Goal: Find contact information: Find contact information

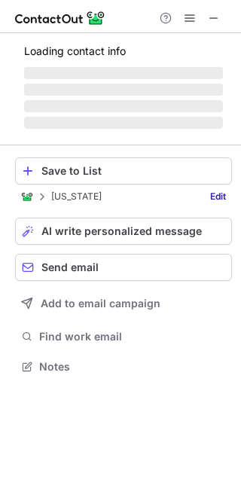
scroll to position [375, 241]
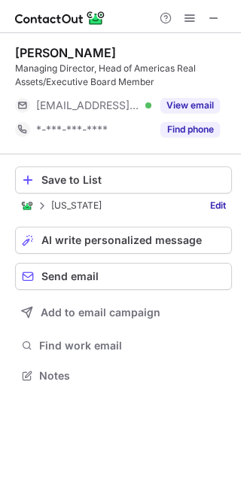
scroll to position [365, 241]
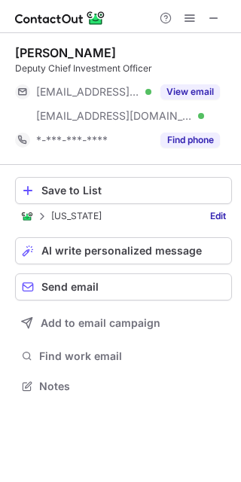
scroll to position [375, 241]
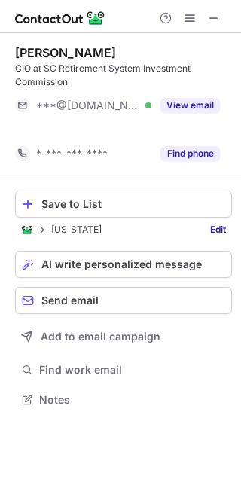
scroll to position [365, 241]
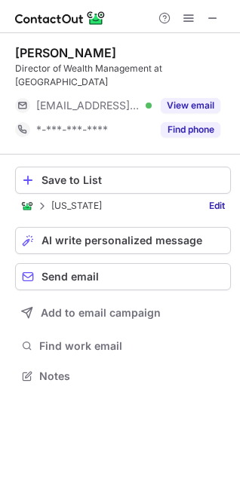
scroll to position [365, 240]
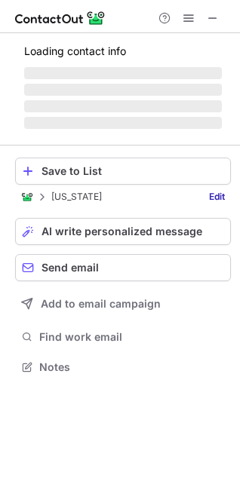
scroll to position [365, 240]
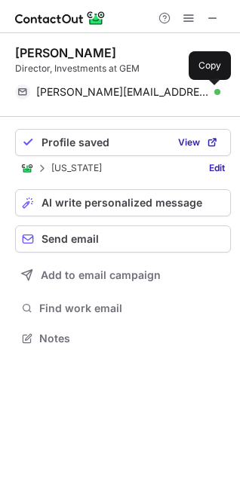
scroll to position [327, 240]
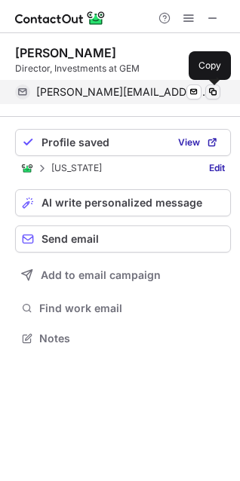
click at [216, 90] on span at bounding box center [212, 92] width 12 height 12
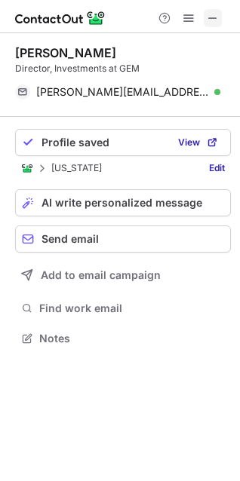
click at [211, 18] on span at bounding box center [212, 18] width 12 height 12
